Goal: Information Seeking & Learning: Learn about a topic

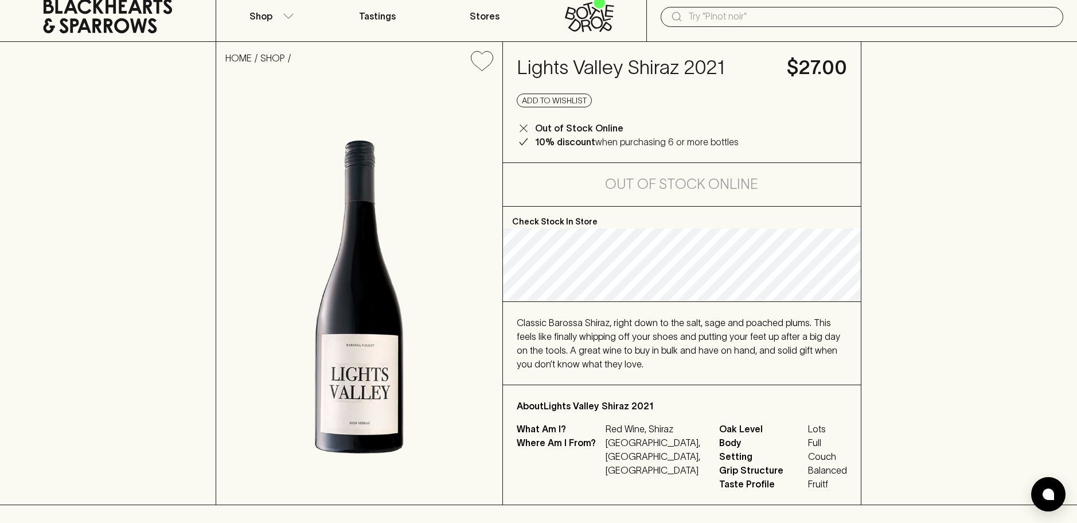
scroll to position [57, 0]
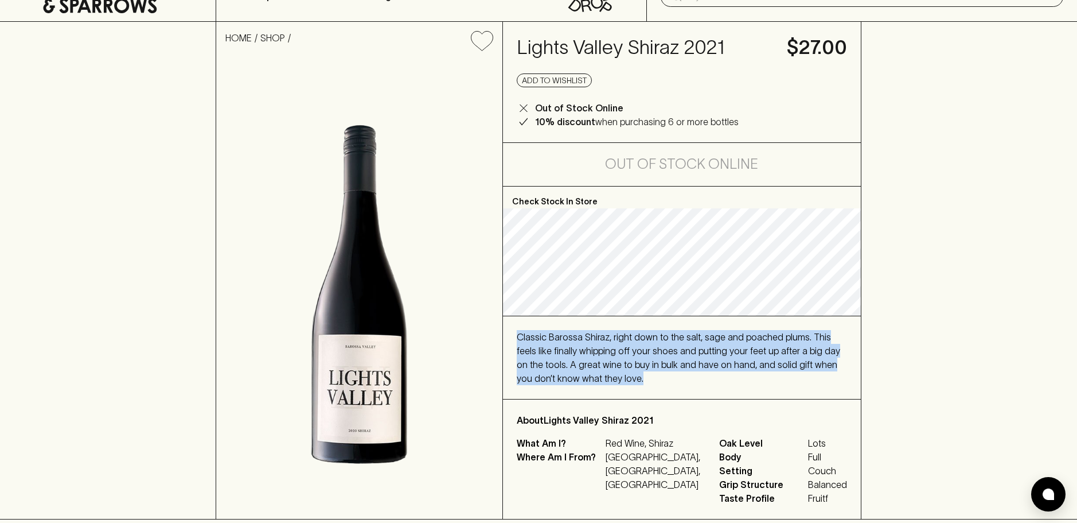
click at [668, 393] on div "Check Stock In Store Classic Barossa Shiraz, right down to the salt, sage and p…" at bounding box center [682, 352] width 358 height 332
click at [667, 384] on div "Classic Barossa Shiraz, right down to the salt, sage and poached plums. This fe…" at bounding box center [682, 357] width 331 height 55
drag, startPoint x: 667, startPoint y: 383, endPoint x: 517, endPoint y: 340, distance: 156.3
click at [517, 340] on div "Classic Barossa Shiraz, right down to the salt, sage and poached plums. This fe…" at bounding box center [682, 357] width 331 height 55
click at [517, 340] on span "Classic Barossa Shiraz, right down to the salt, sage and poached plums. This fe…" at bounding box center [678, 358] width 323 height 52
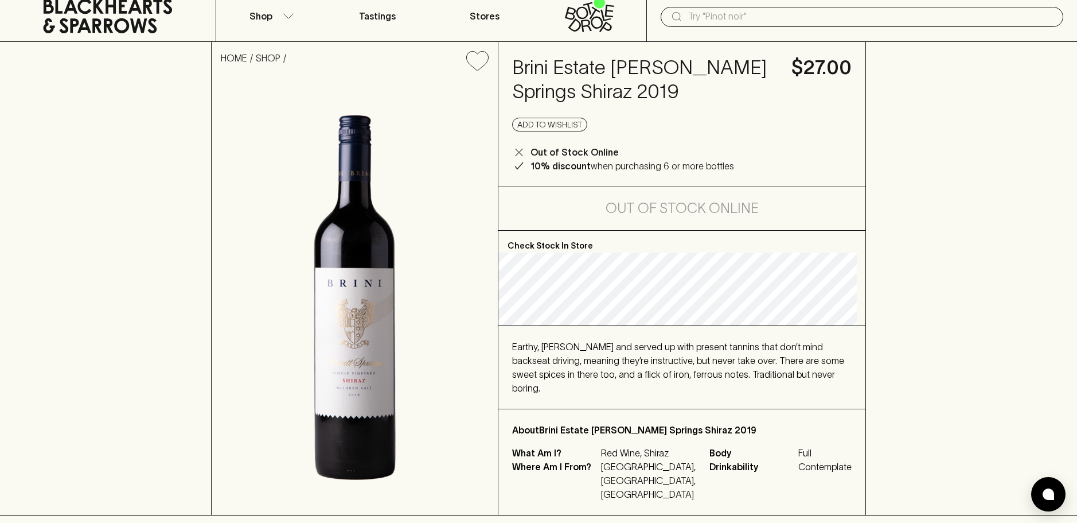
scroll to position [57, 0]
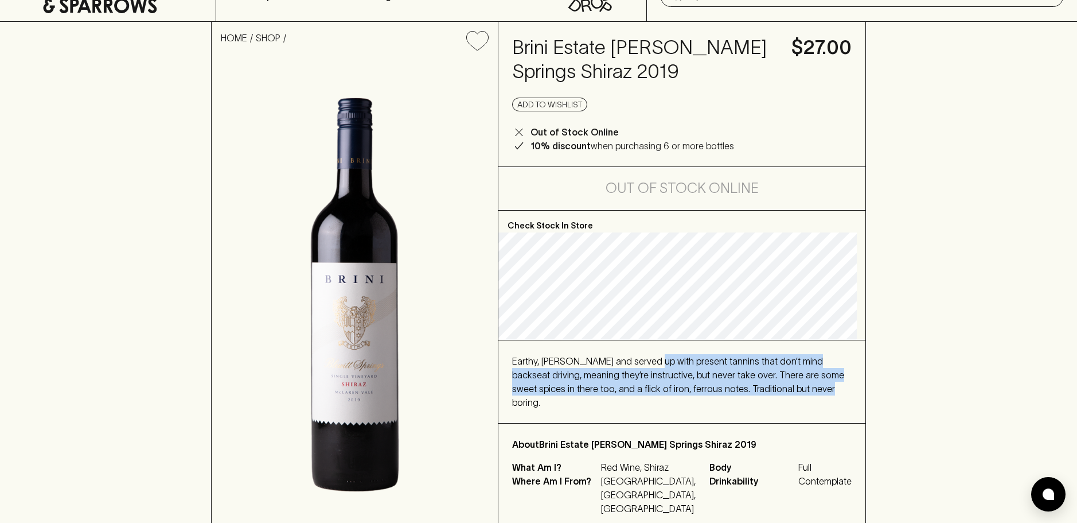
drag, startPoint x: 716, startPoint y: 367, endPoint x: 813, endPoint y: 385, distance: 98.7
click at [813, 385] on div "Earthy, [PERSON_NAME] and served up with present tannins that don’t mind backse…" at bounding box center [682, 381] width 340 height 55
drag, startPoint x: 813, startPoint y: 385, endPoint x: 530, endPoint y: 363, distance: 283.6
click at [530, 363] on div "Earthy, [PERSON_NAME] and served up with present tannins that don’t mind backse…" at bounding box center [682, 381] width 340 height 55
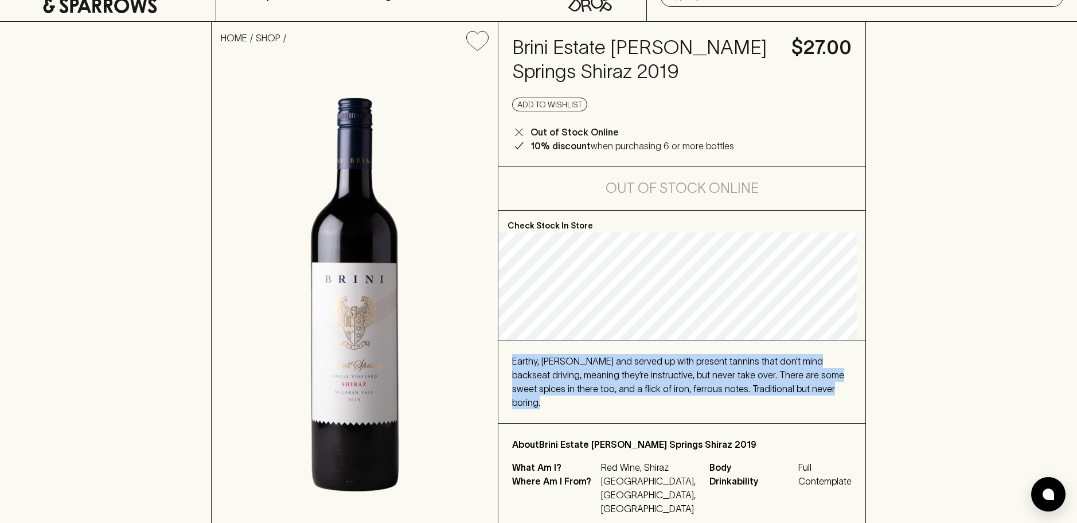
click at [530, 363] on span "Earthy, [PERSON_NAME] and served up with present tannins that don’t mind backse…" at bounding box center [678, 382] width 332 height 52
drag, startPoint x: 537, startPoint y: 363, endPoint x: 800, endPoint y: 394, distance: 264.5
click at [800, 394] on div "Earthy, [PERSON_NAME] and served up with present tannins that don’t mind backse…" at bounding box center [682, 381] width 340 height 55
click at [817, 393] on div "Earthy, [PERSON_NAME] and served up with present tannins that don’t mind backse…" at bounding box center [682, 381] width 340 height 55
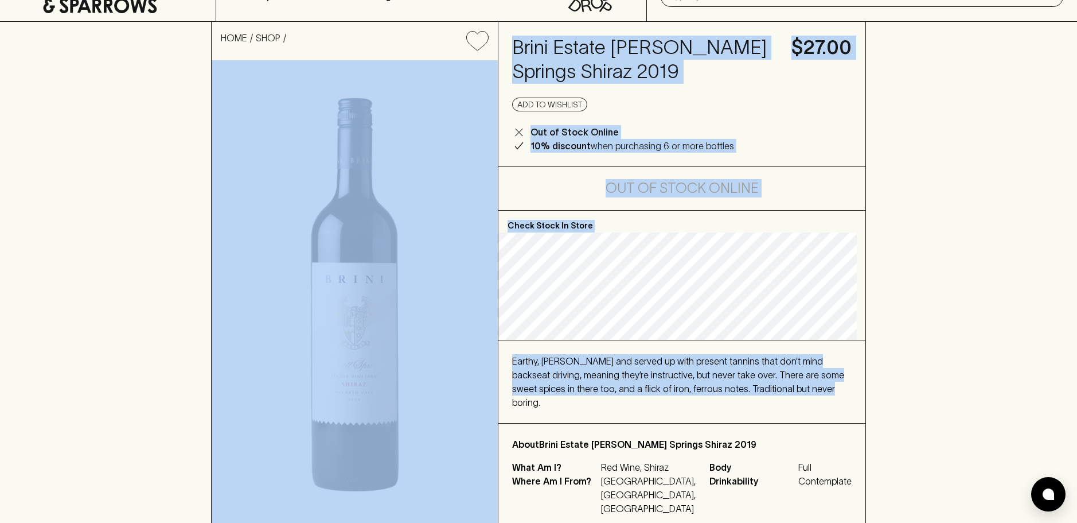
drag, startPoint x: 765, startPoint y: 387, endPoint x: 499, endPoint y: 351, distance: 268.6
click at [499, 351] on div "HOME SHOP Brini Estate [PERSON_NAME] Springs Shiraz 2019 $27.00 Add to wishlist…" at bounding box center [538, 275] width 655 height 507
click at [591, 361] on span "Earthy, [PERSON_NAME] and served up with present tannins that don’t mind backse…" at bounding box center [678, 382] width 332 height 52
